Goal: Navigation & Orientation: Find specific page/section

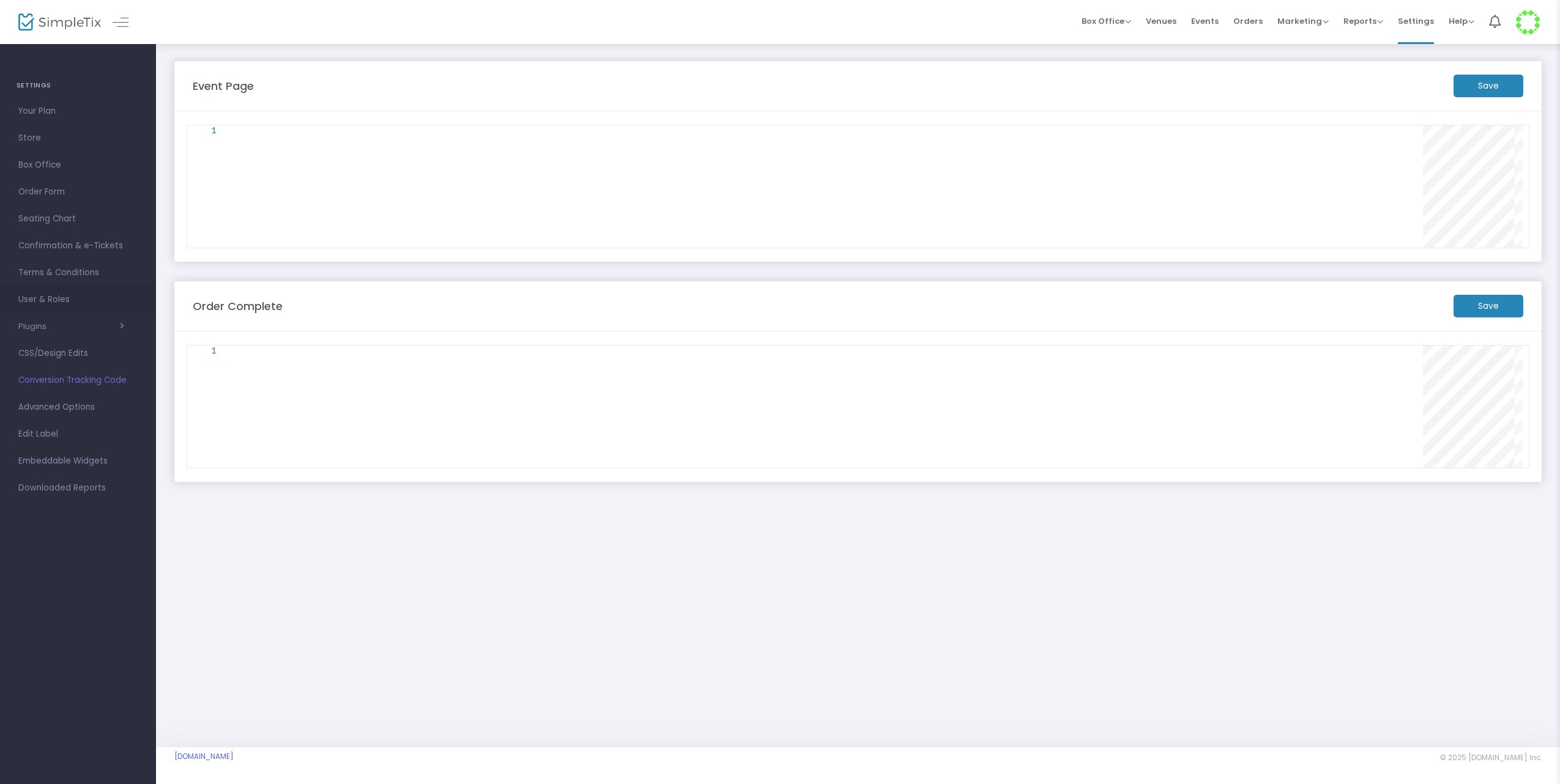
click at [53, 300] on span "User & Roles" at bounding box center [78, 299] width 119 height 16
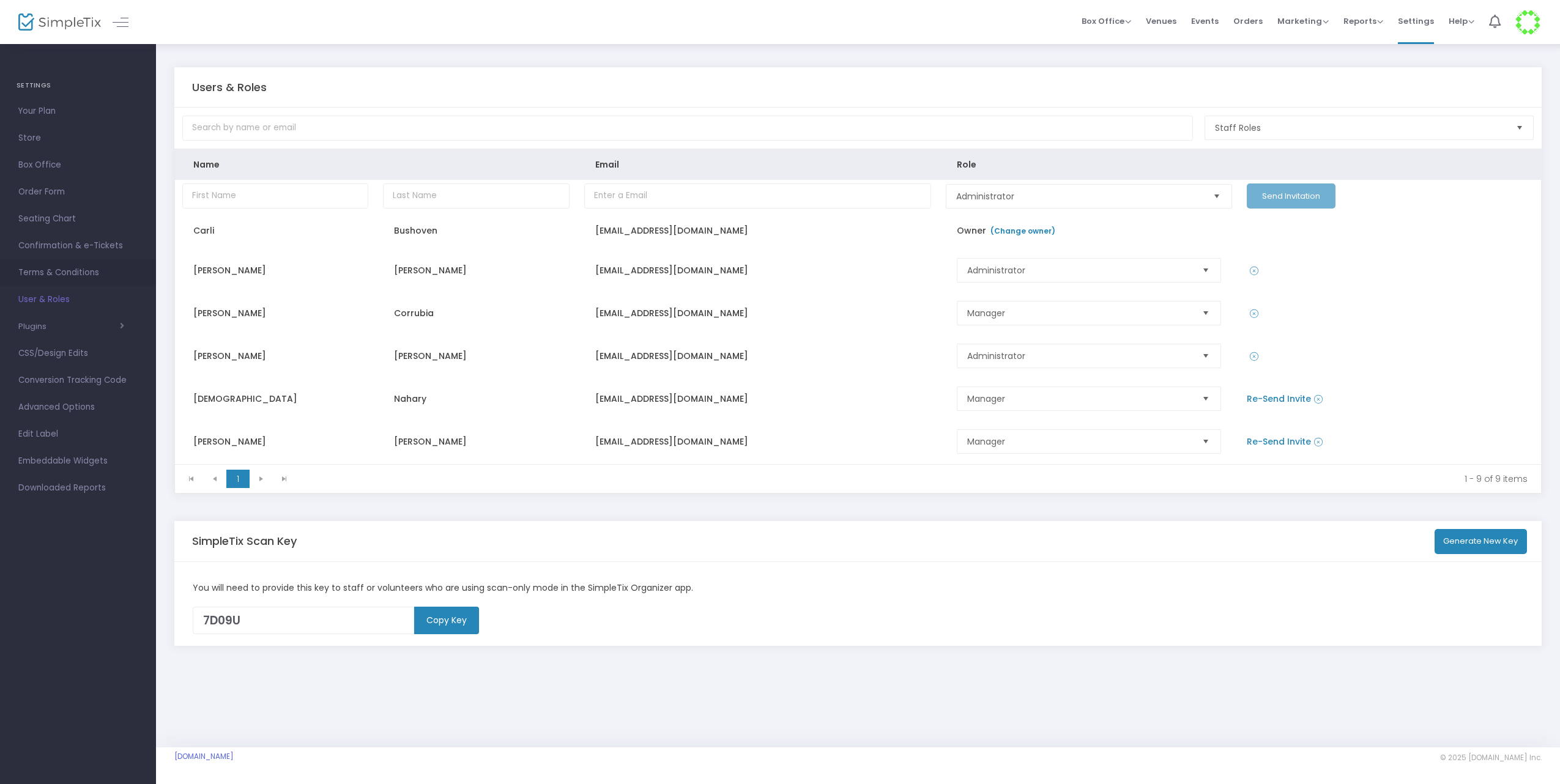
click at [62, 266] on span "Terms & Conditions" at bounding box center [78, 273] width 119 height 16
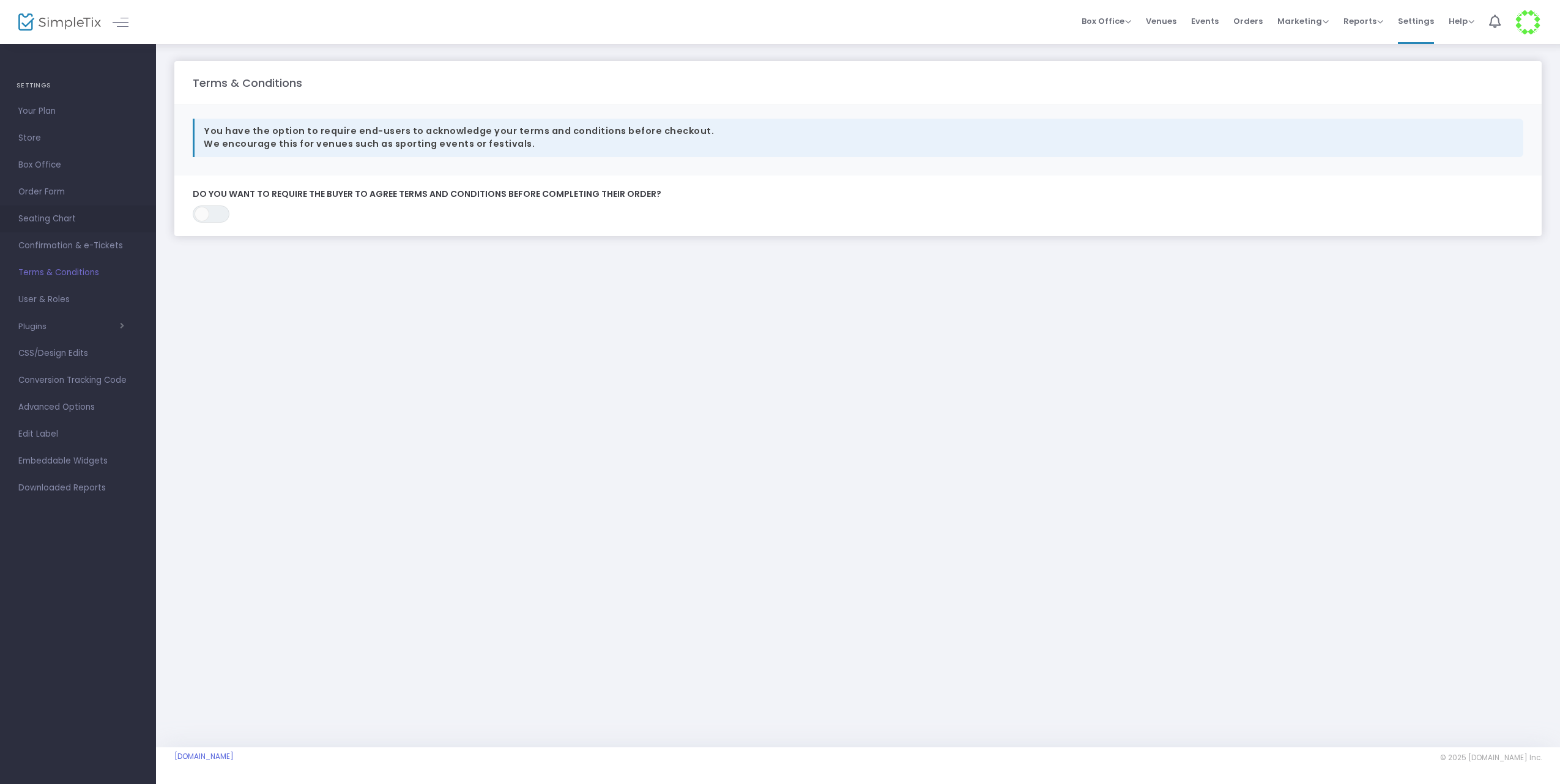
click at [71, 227] on link "Seating Chart" at bounding box center [78, 219] width 156 height 27
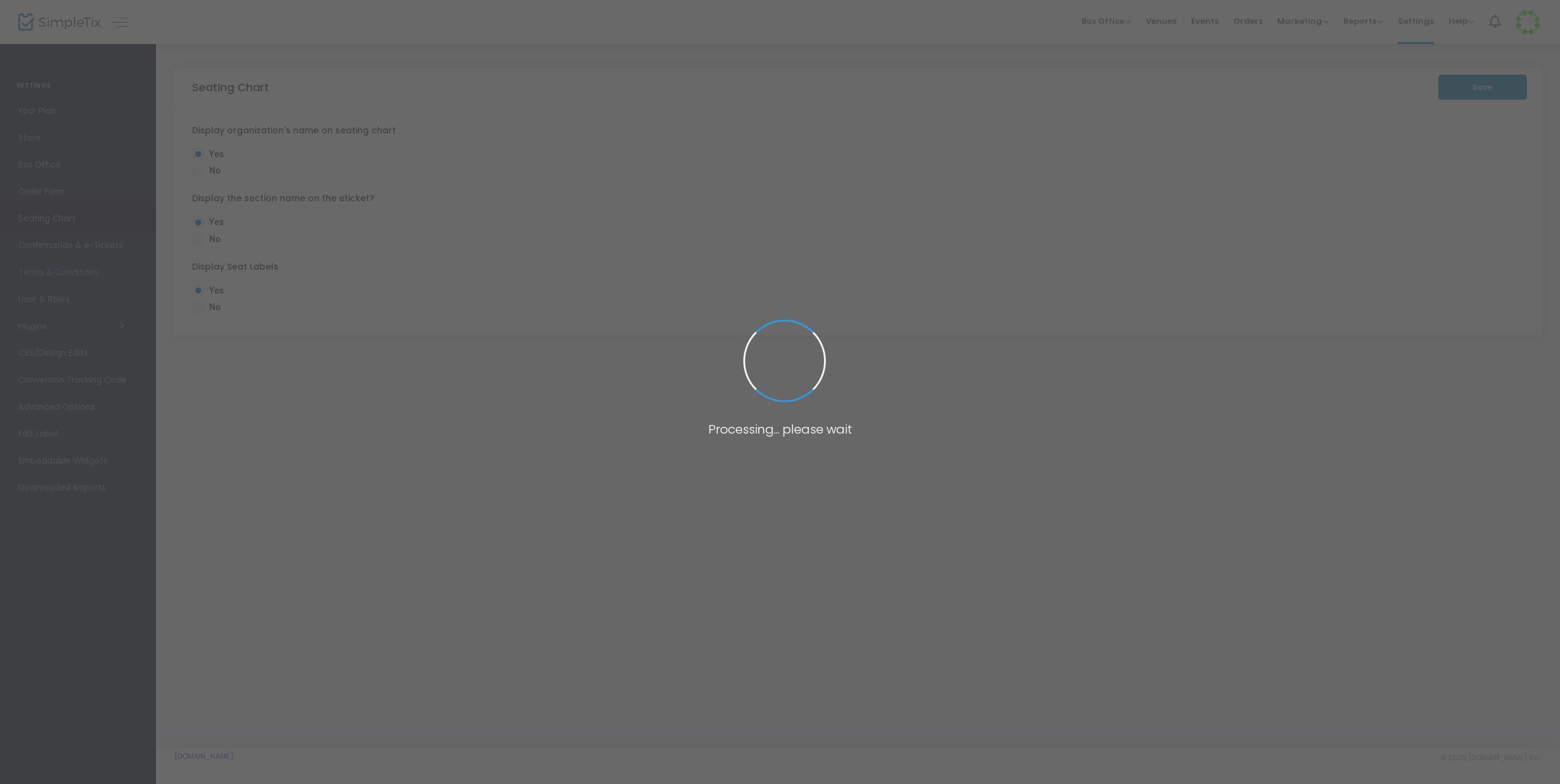
radio input "false"
radio input "true"
radio input "false"
radio input "true"
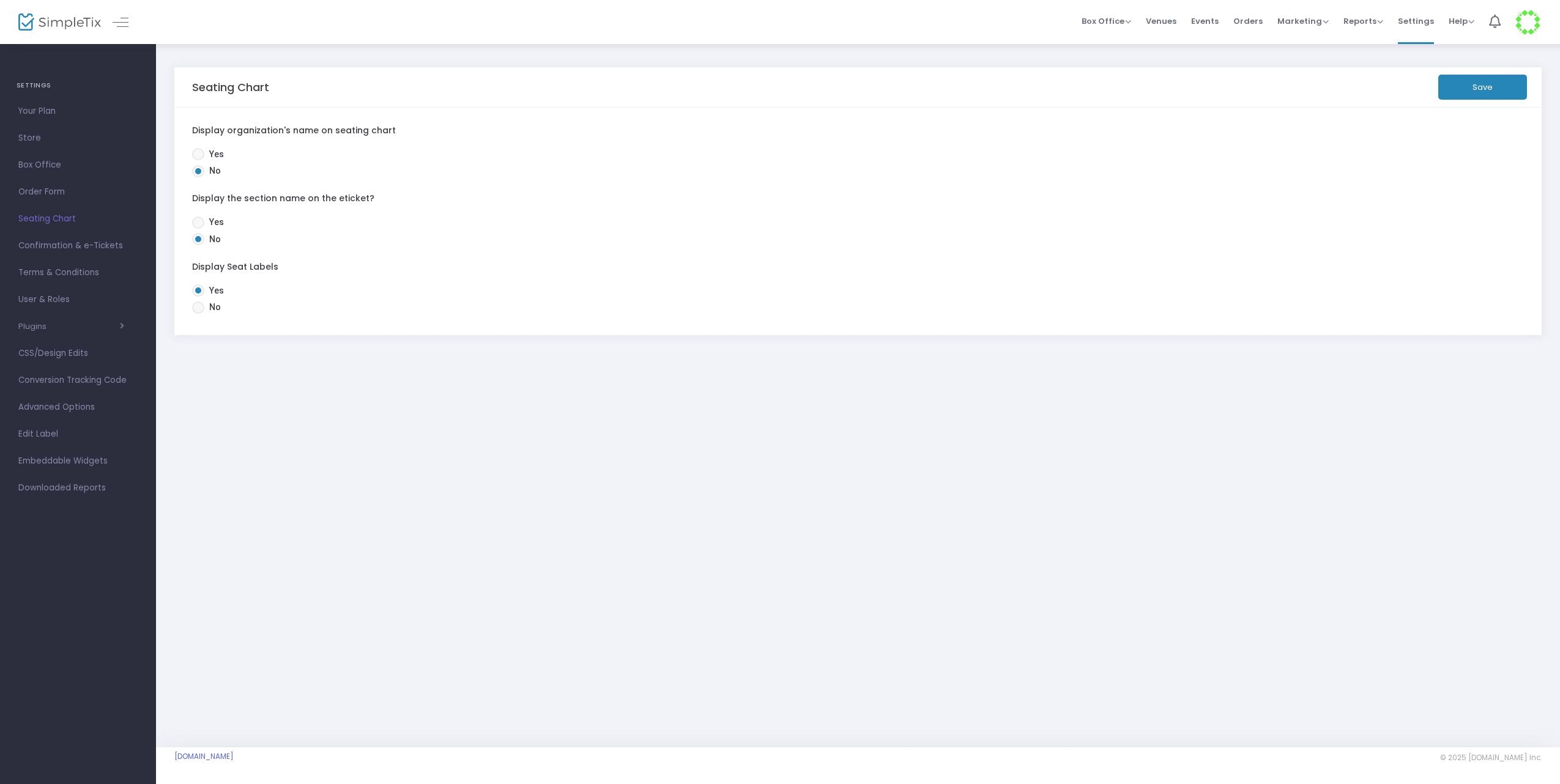
click at [74, 254] on link "Confirmation & e-Tickets" at bounding box center [78, 245] width 156 height 27
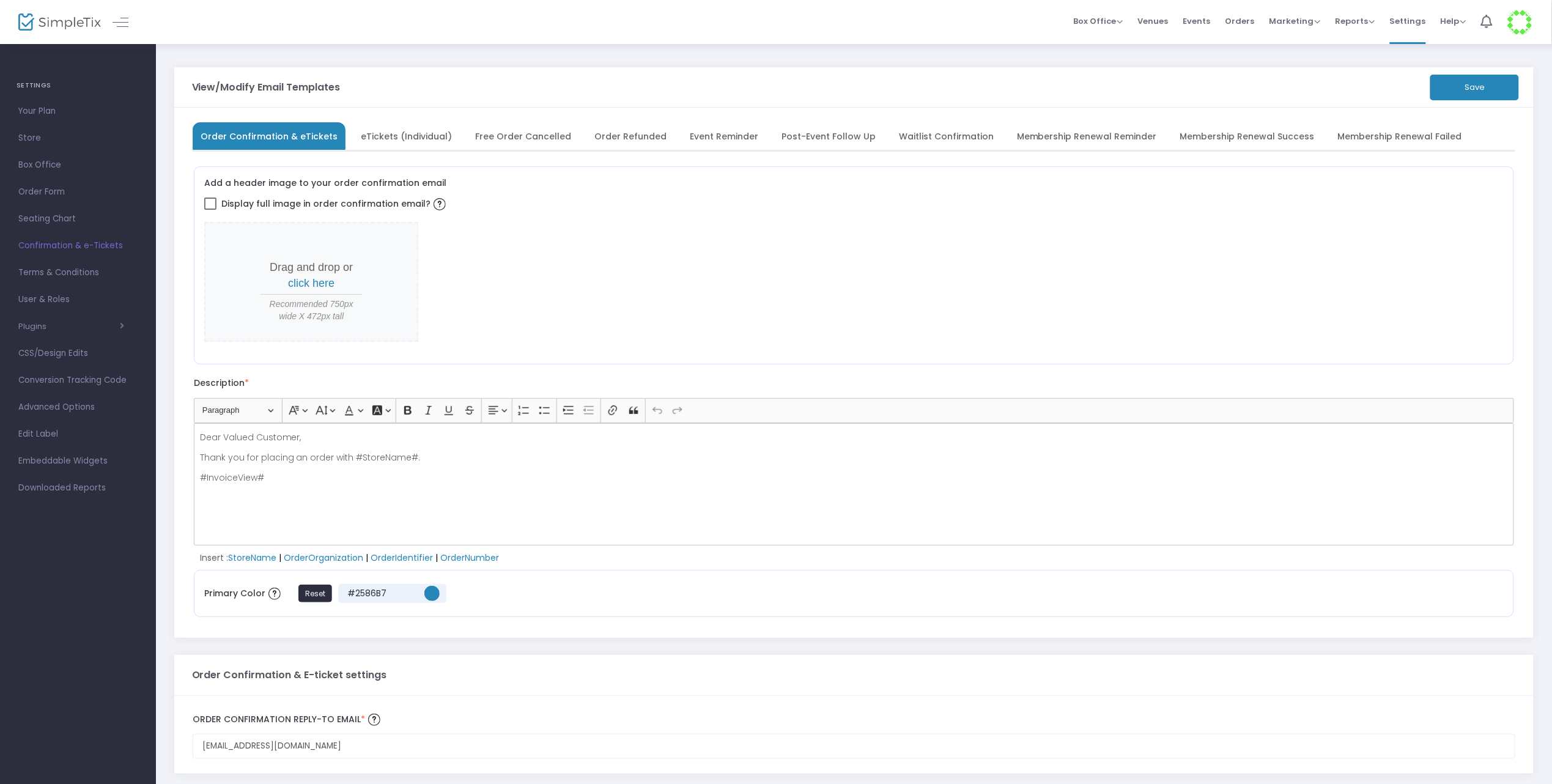
click at [424, 135] on span "eTickets (Individual)" at bounding box center [407, 136] width 91 height 7
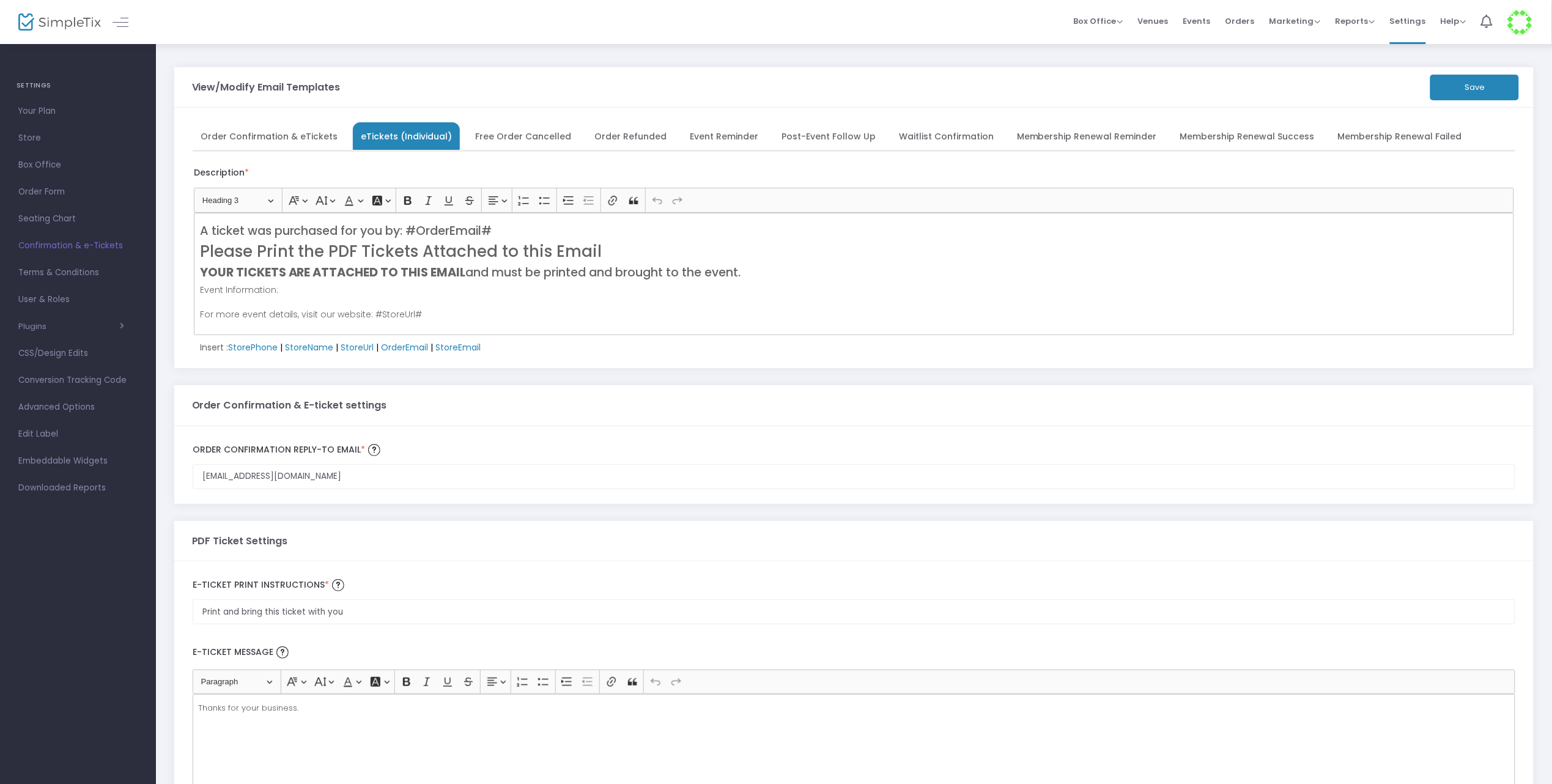
click at [328, 140] on span "Order Confirmation & eTickets" at bounding box center [269, 136] width 137 height 7
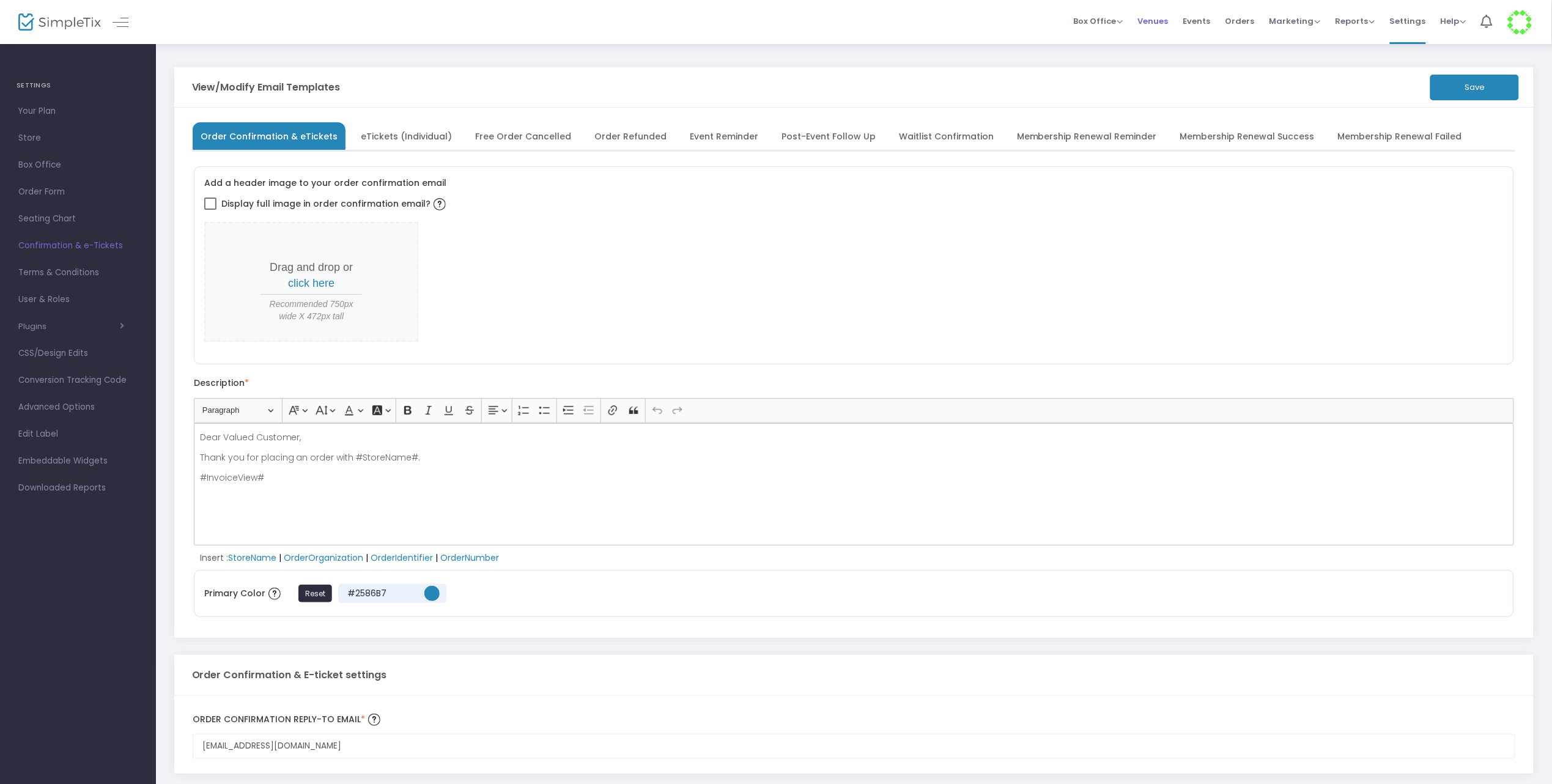
click at [1159, 22] on span "Venues" at bounding box center [1154, 21] width 31 height 31
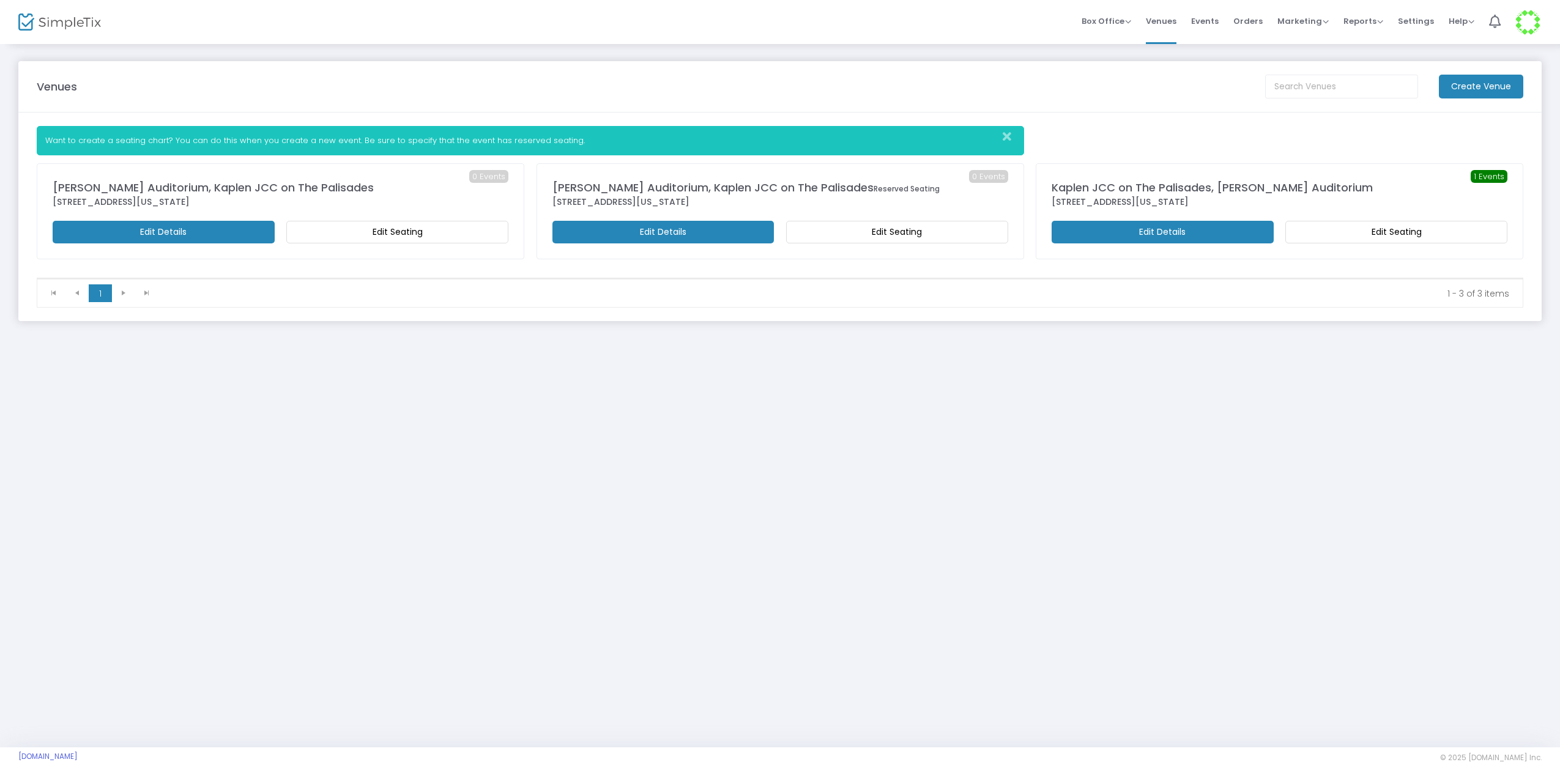
click at [1203, 22] on span "Events" at bounding box center [1204, 21] width 27 height 31
